Goal: Information Seeking & Learning: Learn about a topic

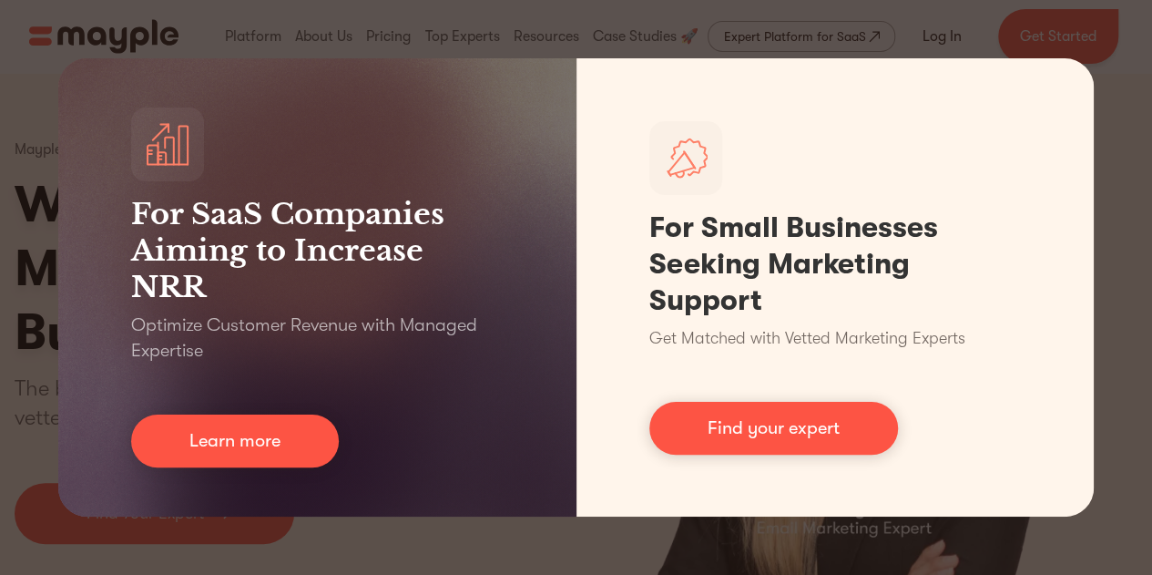
click at [1117, 66] on div "For SaaS Companies Aiming to Increase NRR Optimize Customer Revenue with Manage…" at bounding box center [576, 287] width 1152 height 575
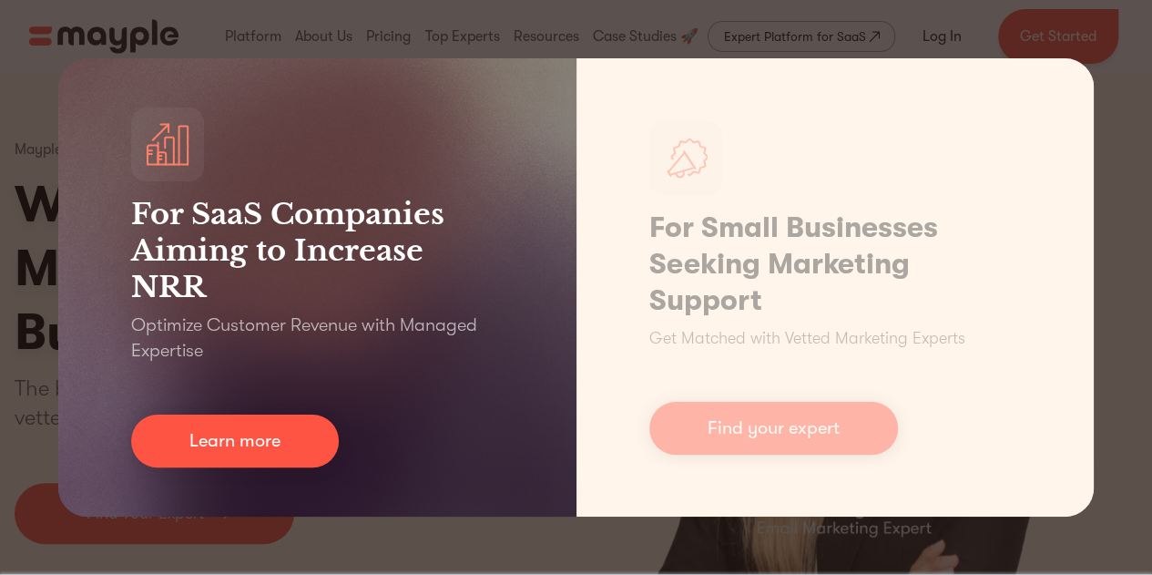
click at [344, 256] on h3 "For SaaS Companies Aiming to Increase NRR" at bounding box center [317, 250] width 373 height 109
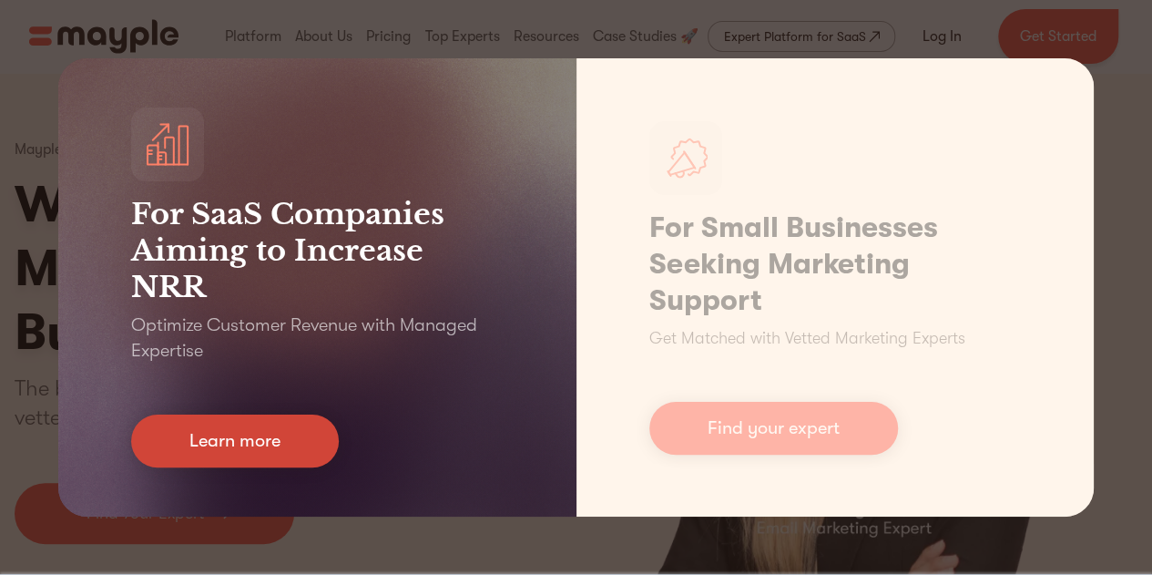
click at [235, 439] on link "Learn more" at bounding box center [235, 440] width 208 height 53
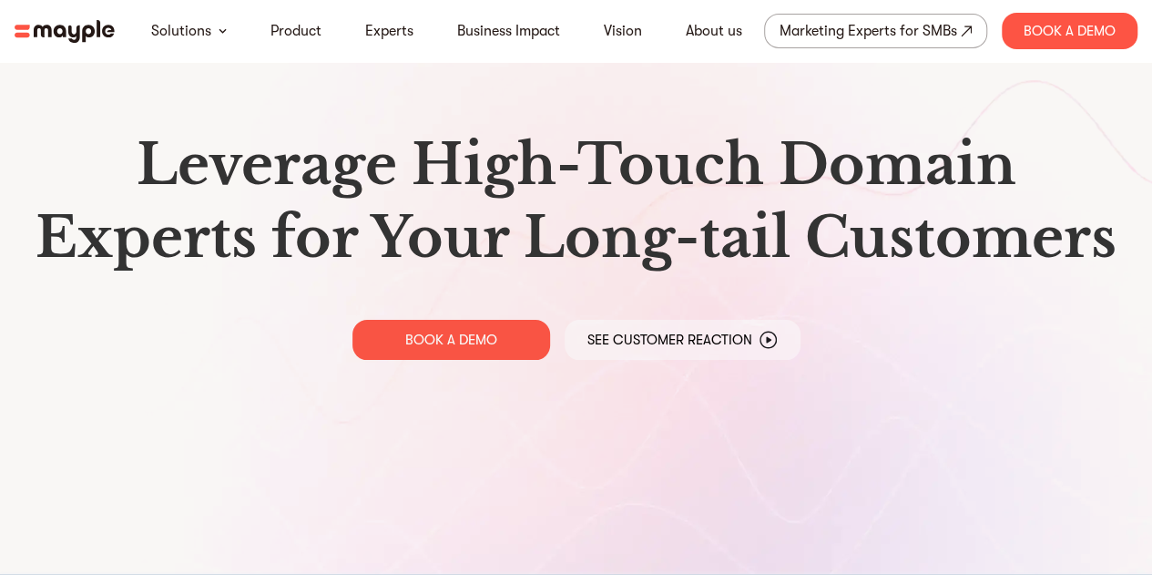
click at [87, 41] on img at bounding box center [65, 31] width 100 height 23
drag, startPoint x: 1108, startPoint y: 207, endPoint x: 1099, endPoint y: 188, distance: 21.2
click at [0, 0] on shadow-host at bounding box center [0, 0] width 0 height 0
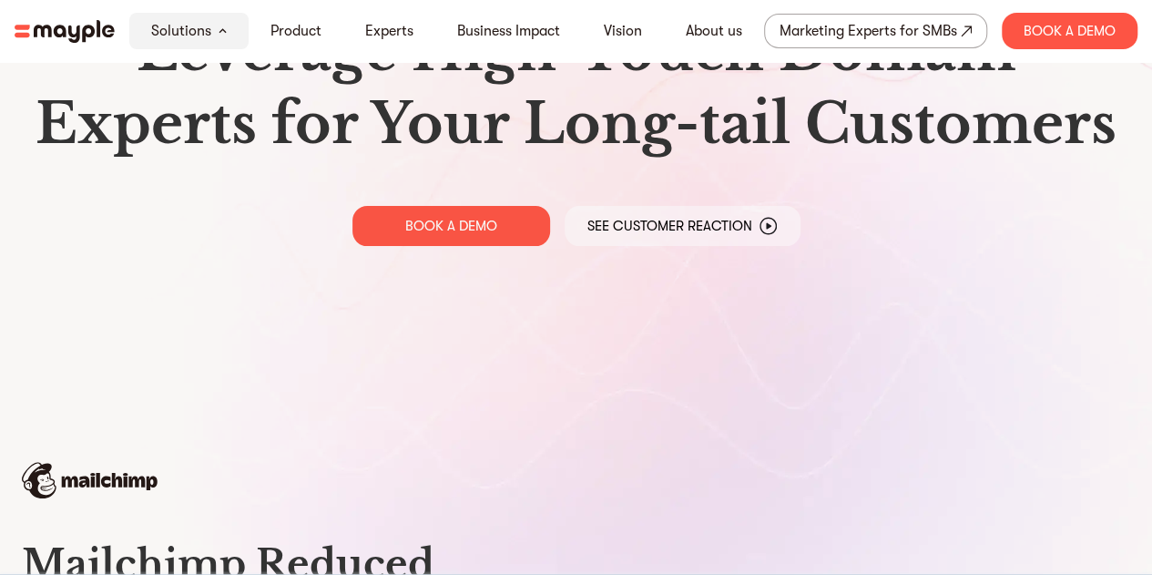
scroll to position [113, 0]
click at [700, 357] on div "Leverage High-Touch Domain Experts for Your Long-tail Customers BOOK A DEMO See…" at bounding box center [576, 131] width 1152 height 488
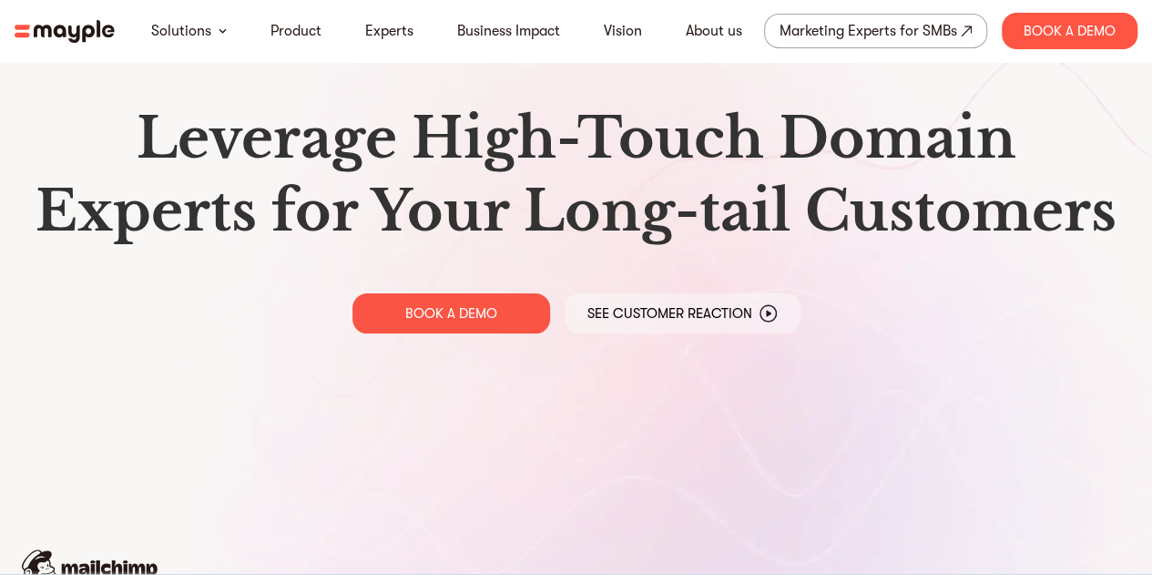
scroll to position [0, 0]
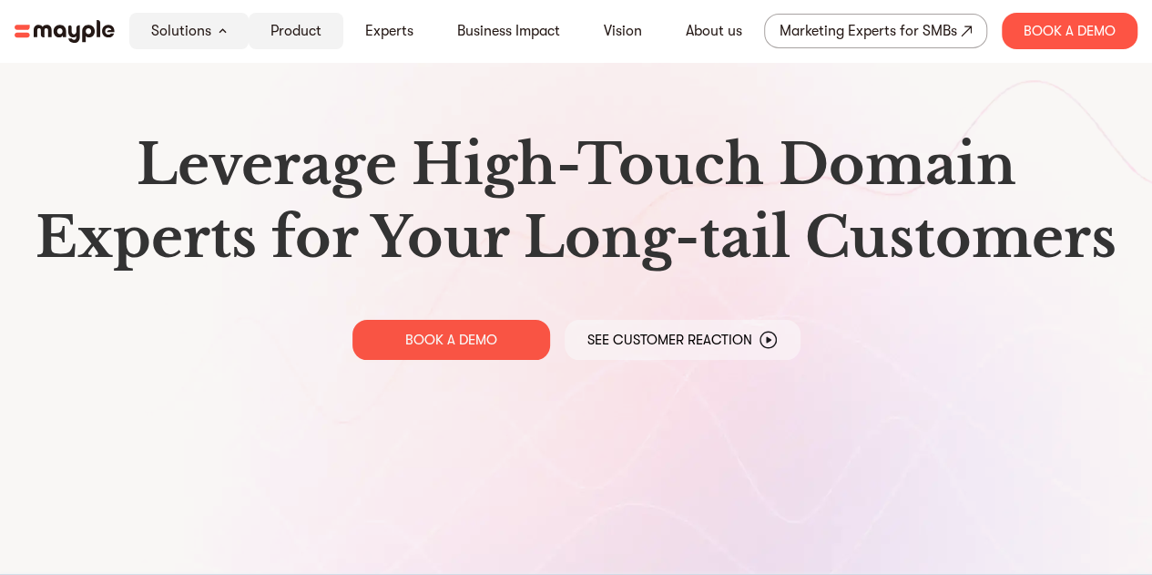
click at [321, 15] on div "Product" at bounding box center [296, 31] width 95 height 36
click at [308, 26] on link "Product" at bounding box center [296, 31] width 51 height 22
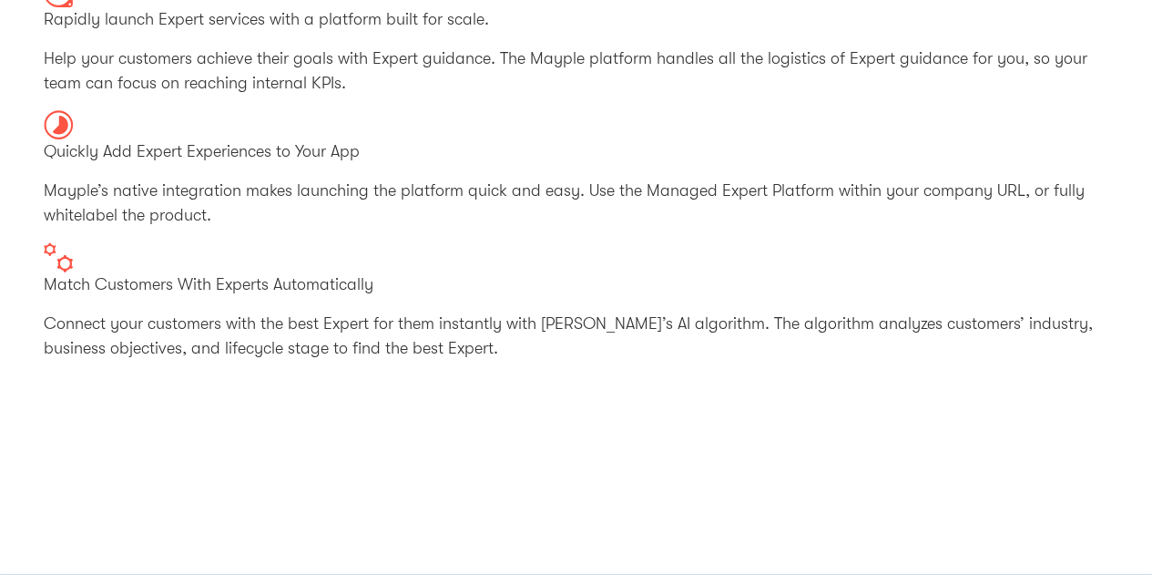
scroll to position [318, 0]
